Goal: Task Accomplishment & Management: Complete application form

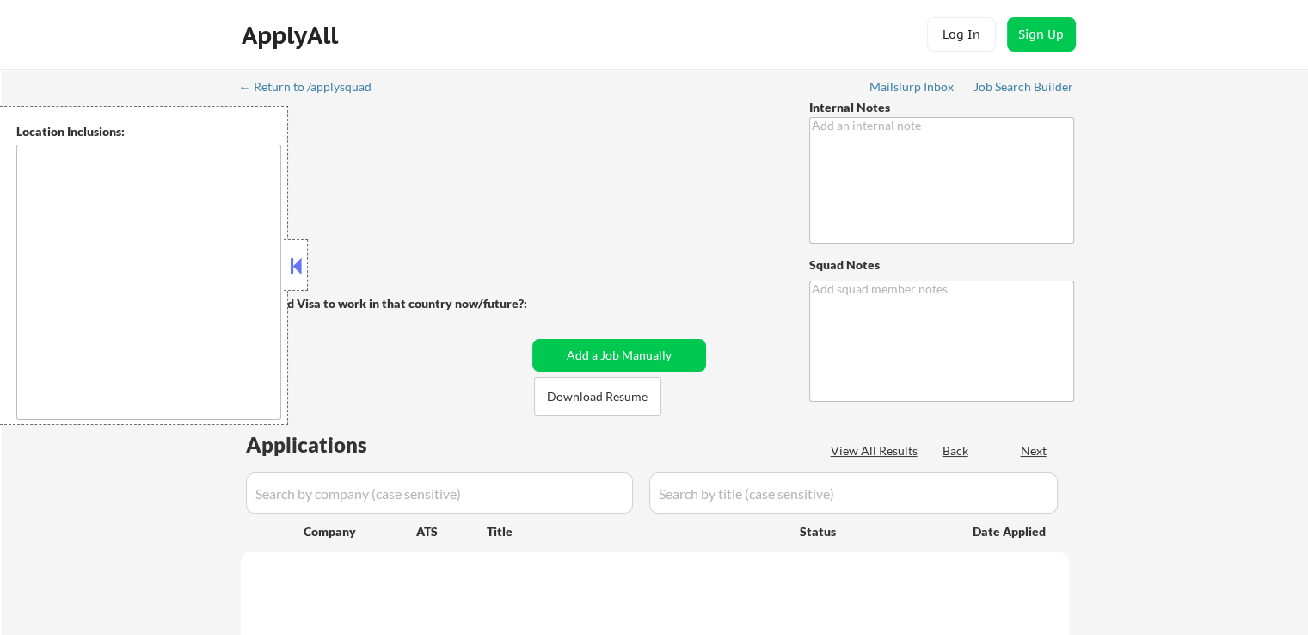
type textarea "RESUME #1: Sr Product Manager RESUME #2 - Product Operations jobs (has word "Op…"
type textarea "Ahsan"
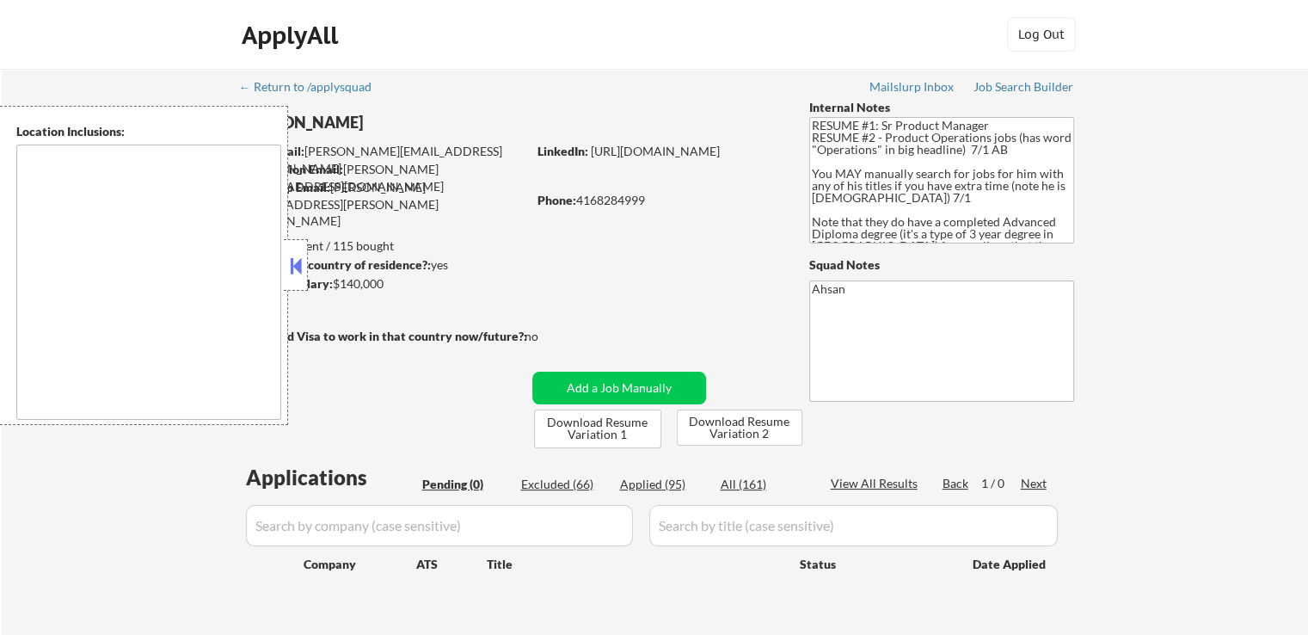
type textarea "[GEOGRAPHIC_DATA], ON [GEOGRAPHIC_DATA], ON [GEOGRAPHIC_DATA], ON [GEOGRAPHIC_D…"
